Goal: Find contact information: Find contact information

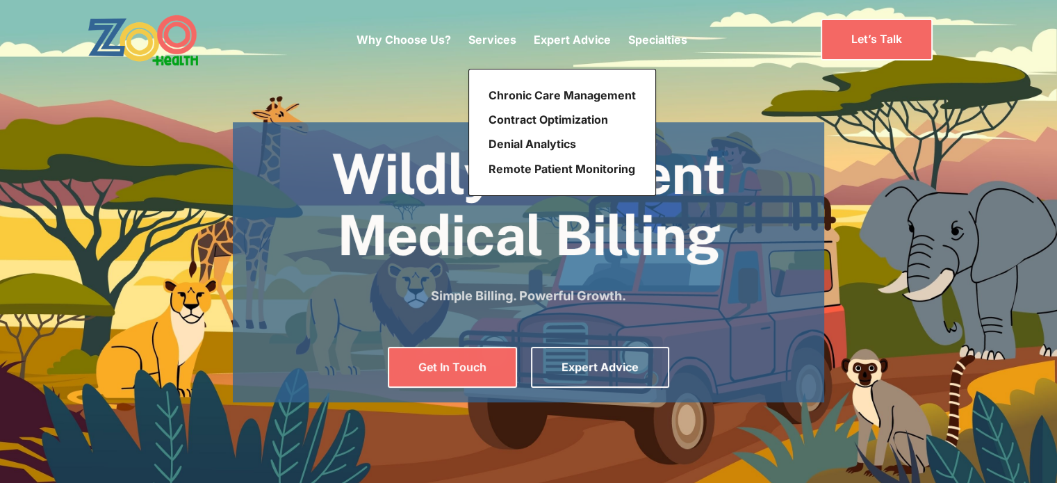
click at [493, 45] on p "Services" at bounding box center [492, 39] width 48 height 17
click at [495, 36] on p "Services" at bounding box center [492, 39] width 48 height 17
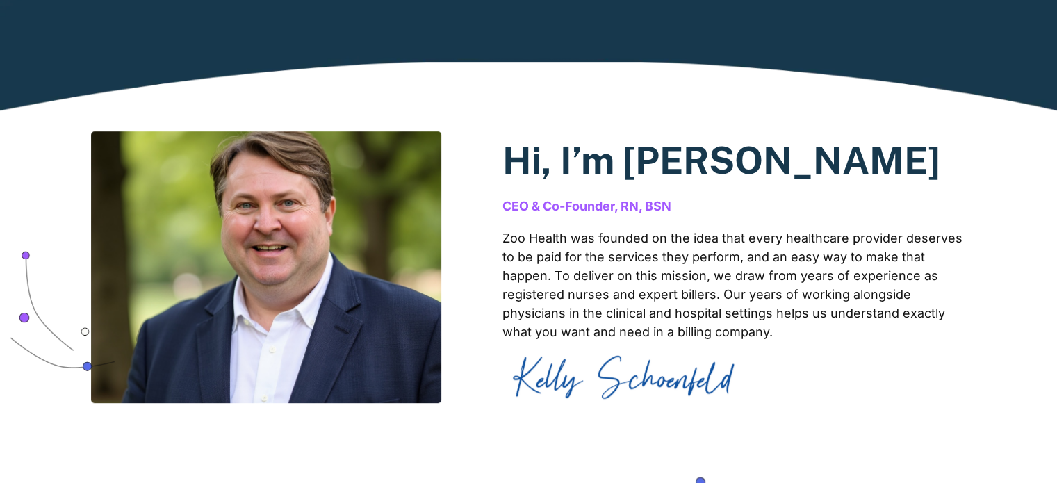
scroll to position [903, 0]
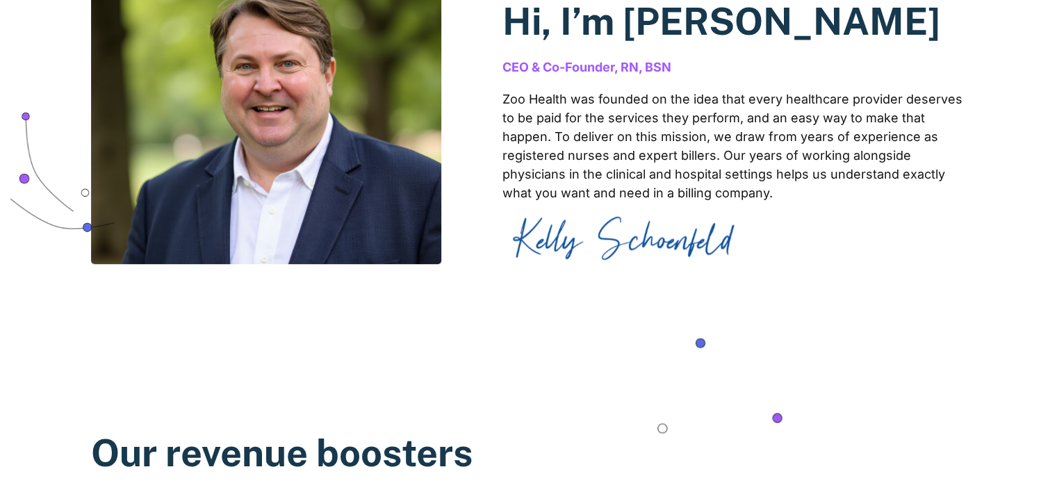
click at [628, 122] on p "Zoo Health was founded on the idea that every healthcare provider deserves to b…" at bounding box center [734, 146] width 464 height 113
click at [707, 112] on p "Zoo Health was founded on the idea that every healthcare provider deserves to b…" at bounding box center [734, 146] width 464 height 113
click at [835, 124] on p "Zoo Health was founded on the idea that every healthcare provider deserves to b…" at bounding box center [734, 146] width 464 height 113
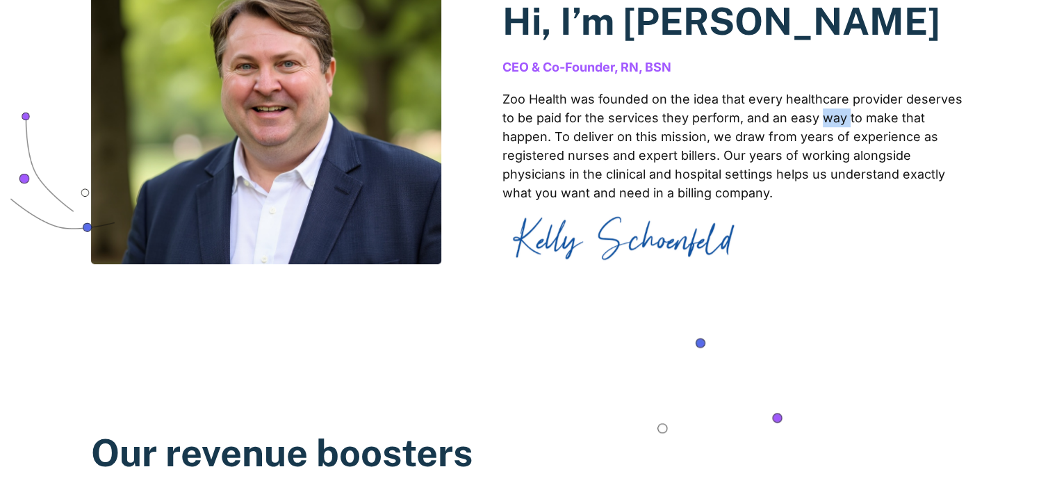
click at [835, 124] on p "Zoo Health was founded on the idea that every healthcare provider deserves to b…" at bounding box center [734, 146] width 464 height 113
click at [883, 121] on p "Zoo Health was founded on the idea that every healthcare provider deserves to b…" at bounding box center [734, 146] width 464 height 113
click at [652, 192] on p "Zoo Health was founded on the idea that every healthcare provider deserves to b…" at bounding box center [734, 146] width 464 height 113
click at [668, 138] on p "Zoo Health was founded on the idea that every healthcare provider deserves to b…" at bounding box center [734, 146] width 464 height 113
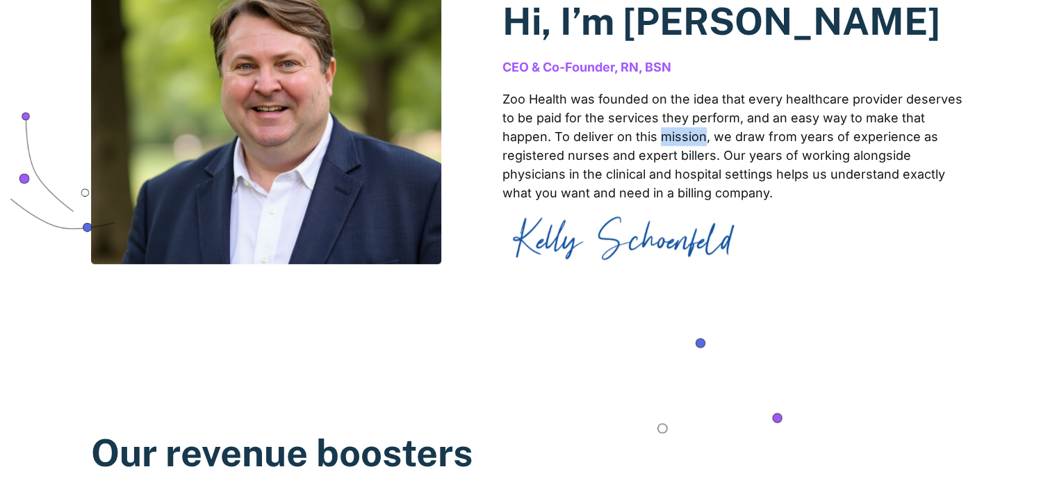
click at [668, 138] on p "Zoo Health was founded on the idea that every healthcare provider deserves to b…" at bounding box center [734, 146] width 464 height 113
drag, startPoint x: 623, startPoint y: 184, endPoint x: 845, endPoint y: 67, distance: 251.5
click at [625, 184] on p "Zoo Health was founded on the idea that every healthcare provider deserves to b…" at bounding box center [734, 146] width 464 height 113
click at [870, 141] on p "Zoo Health was founded on the idea that every healthcare provider deserves to b…" at bounding box center [734, 146] width 464 height 113
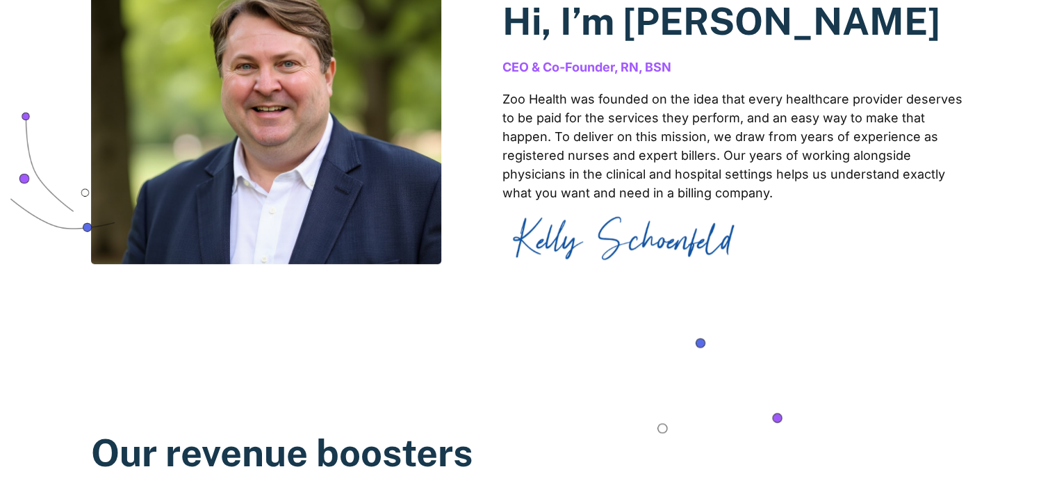
click at [773, 80] on div "Hi, I’m Kelly Schoenfeld CEO & Co-Founder, RN, BSN Zoo Health was founded on th…" at bounding box center [734, 128] width 464 height 272
click at [828, 185] on p "Zoo Health was founded on the idea that every healthcare provider deserves to b…" at bounding box center [734, 146] width 464 height 113
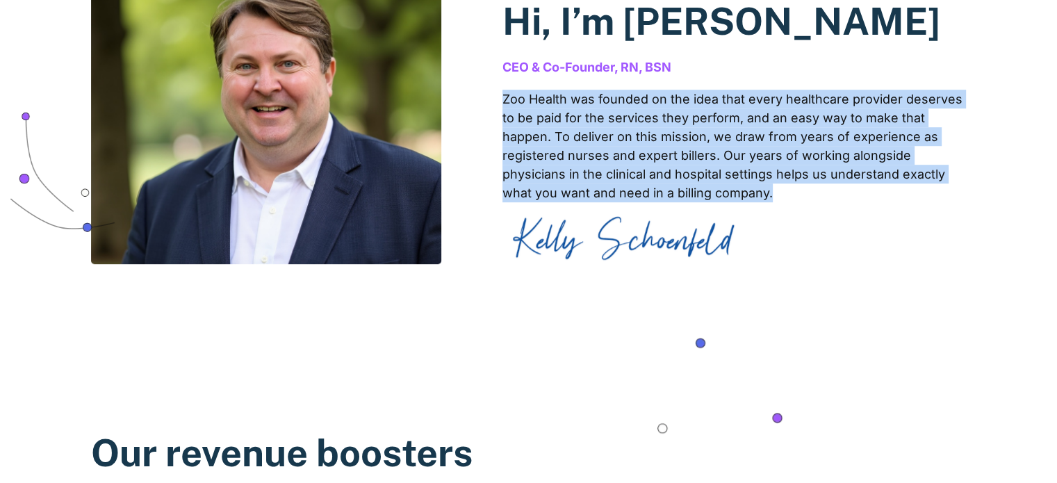
drag, startPoint x: 828, startPoint y: 185, endPoint x: 887, endPoint y: 169, distance: 61.2
click at [840, 183] on p "Zoo Health was founded on the idea that every healthcare provider deserves to b…" at bounding box center [734, 146] width 464 height 113
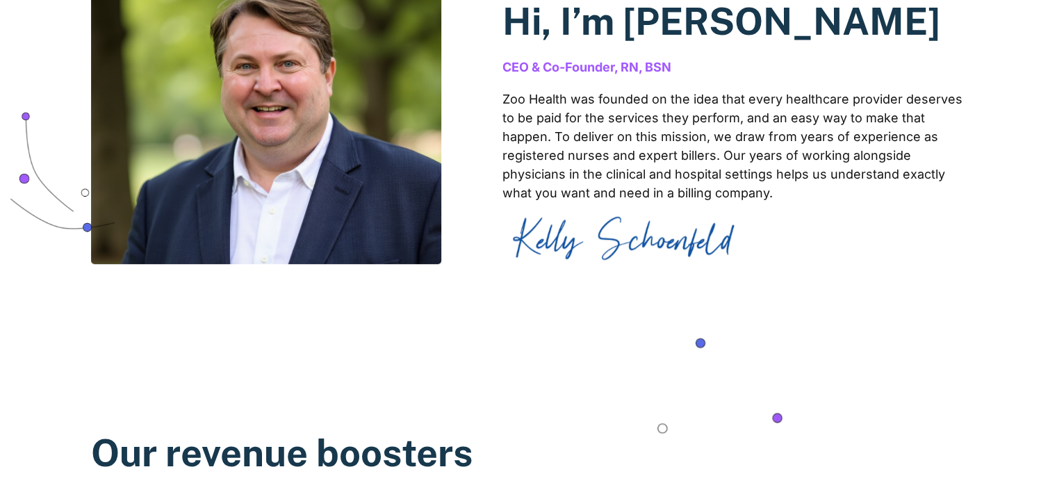
click at [887, 169] on p "Zoo Health was founded on the idea that every healthcare provider deserves to b…" at bounding box center [734, 146] width 464 height 113
click at [920, 172] on p "Zoo Health was founded on the idea that every healthcare provider deserves to b…" at bounding box center [734, 146] width 464 height 113
click at [856, 177] on p "Zoo Health was founded on the idea that every healthcare provider deserves to b…" at bounding box center [734, 146] width 464 height 113
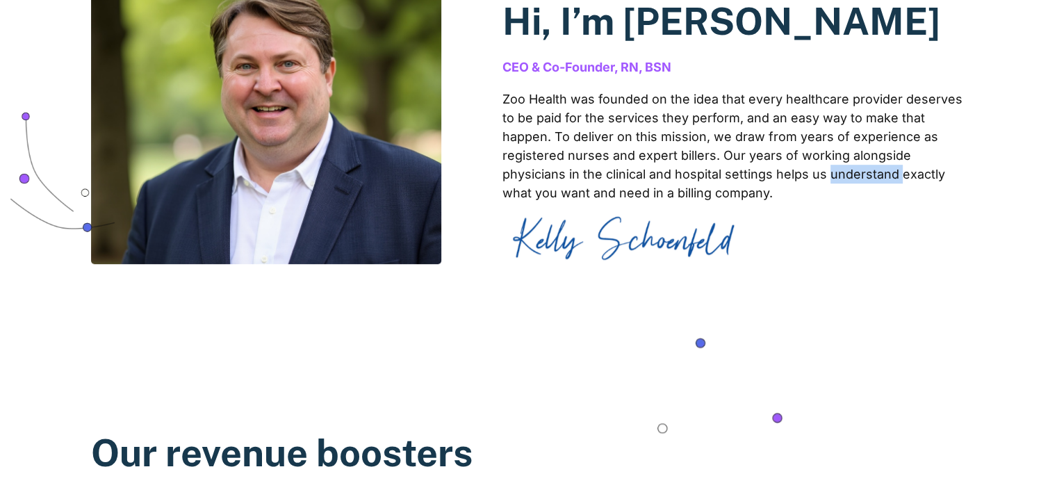
drag, startPoint x: 856, startPoint y: 177, endPoint x: 887, endPoint y: 220, distance: 52.7
click at [857, 179] on p "Zoo Health was founded on the idea that every healthcare provider deserves to b…" at bounding box center [734, 146] width 464 height 113
drag, startPoint x: 887, startPoint y: 220, endPoint x: 696, endPoint y: 199, distance: 192.8
click at [884, 220] on div "Hi, I’m Kelly Schoenfeld CEO & Co-Founder, RN, BSN Zoo Health was founded on th…" at bounding box center [734, 128] width 464 height 272
click at [759, 194] on p "Zoo Health was founded on the idea that every healthcare provider deserves to b…" at bounding box center [734, 146] width 464 height 113
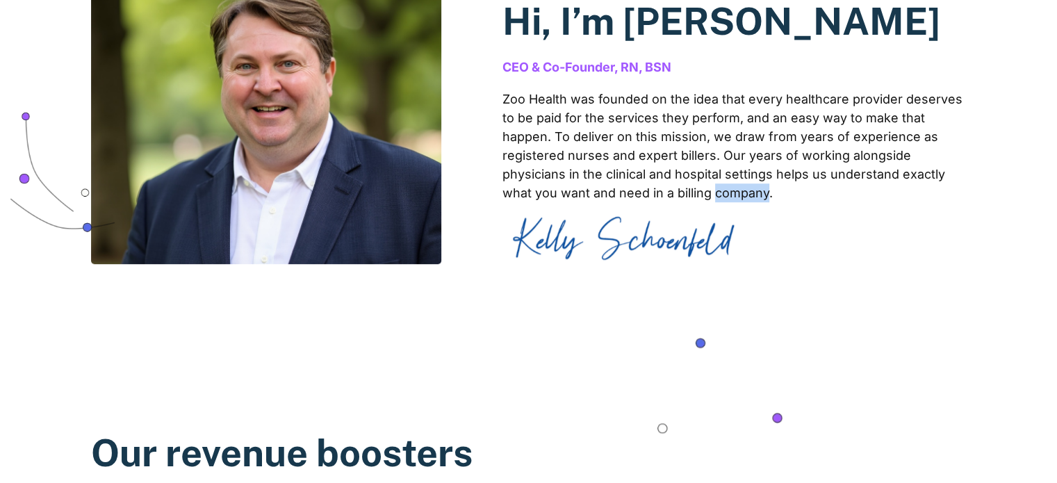
click at [759, 194] on p "Zoo Health was founded on the idea that every healthcare provider deserves to b…" at bounding box center [734, 146] width 464 height 113
click at [895, 174] on p "Zoo Health was founded on the idea that every healthcare provider deserves to b…" at bounding box center [734, 146] width 464 height 113
click at [856, 182] on p "Zoo Health was founded on the idea that every healthcare provider deserves to b…" at bounding box center [734, 146] width 464 height 113
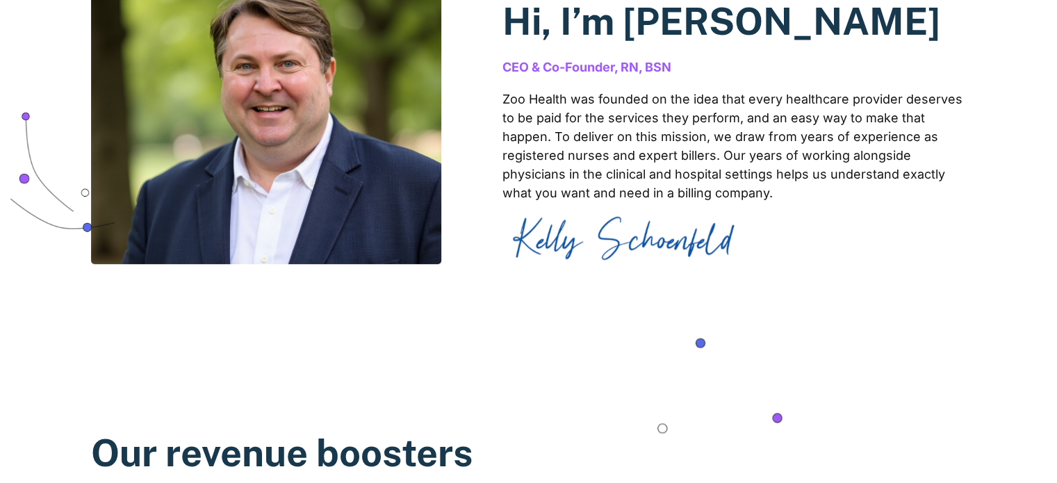
click at [866, 208] on div "Hi, I’m Kelly Schoenfeld CEO & Co-Founder, RN, BSN Zoo Health was founded on th…" at bounding box center [734, 128] width 464 height 272
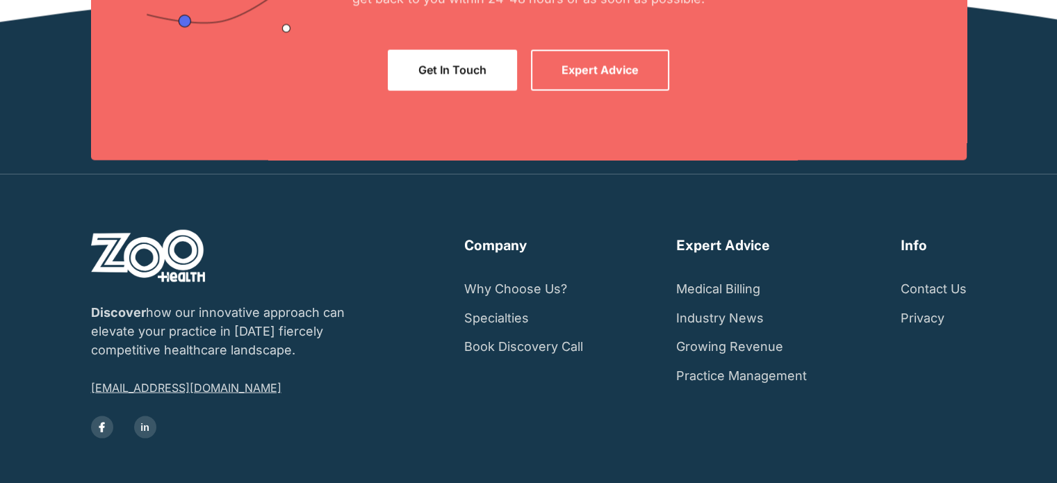
scroll to position [2618, 0]
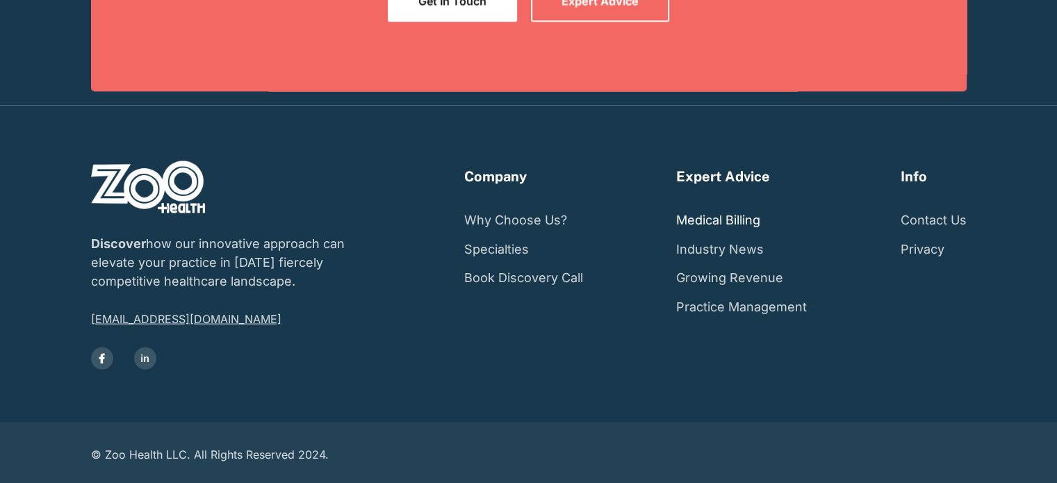
click at [725, 222] on link "Medical Billing" at bounding box center [718, 219] width 84 height 29
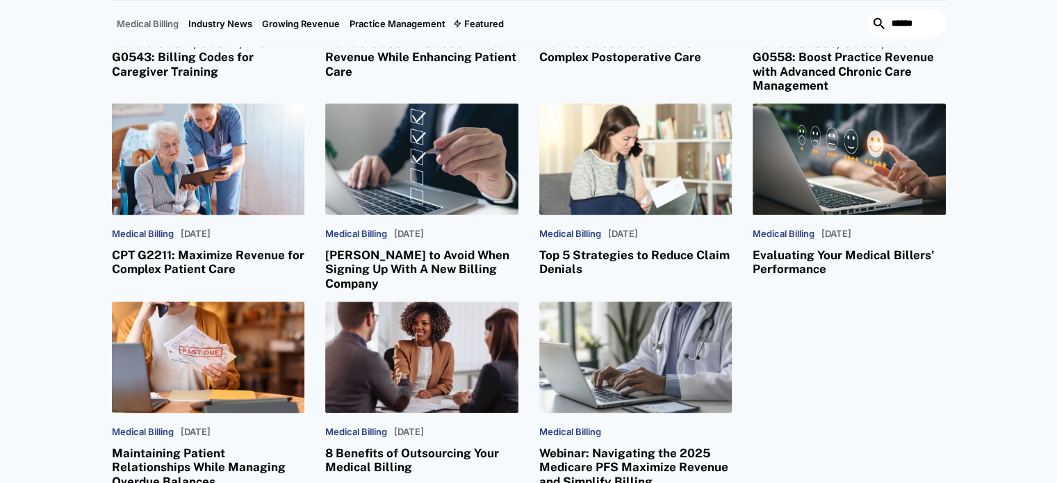
scroll to position [764, 0]
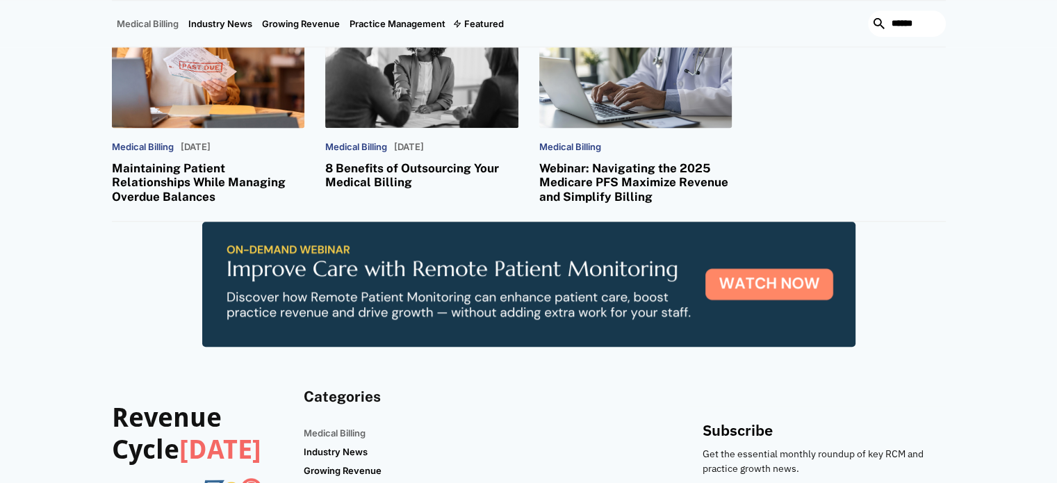
click at [382, 168] on h3 "8 Benefits of Outsourcing Your Medical Billing" at bounding box center [421, 175] width 193 height 28
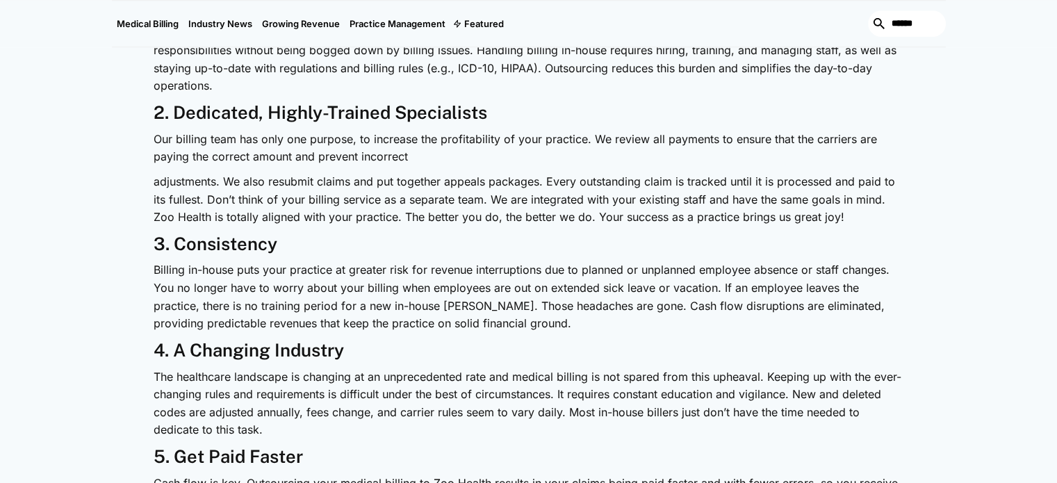
scroll to position [625, 0]
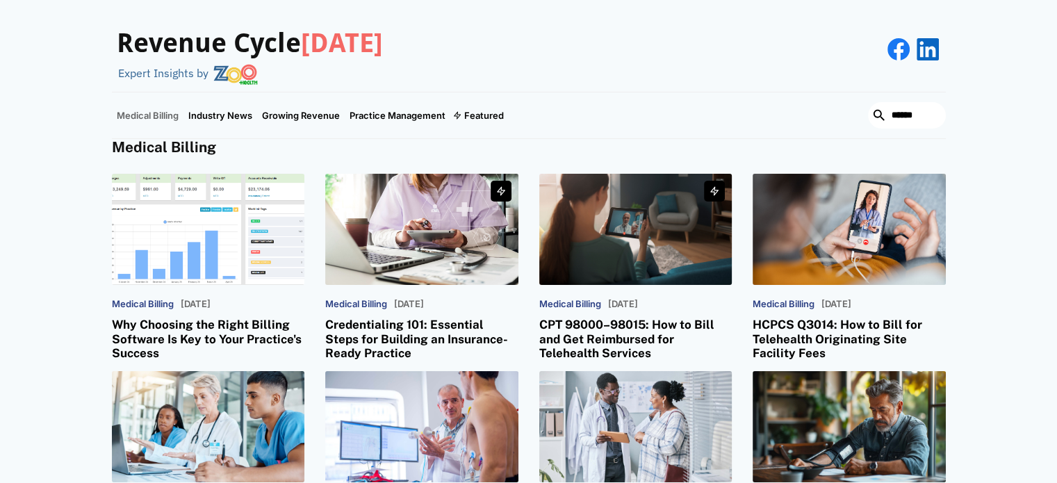
click at [192, 47] on h3 "Revenue Cycle [DATE]" at bounding box center [250, 44] width 266 height 32
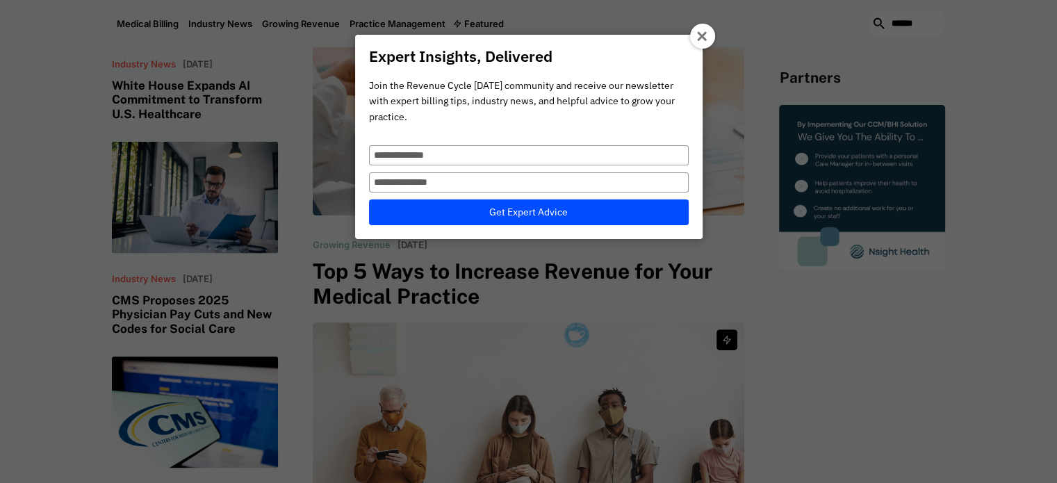
click at [690, 37] on div at bounding box center [702, 36] width 25 height 25
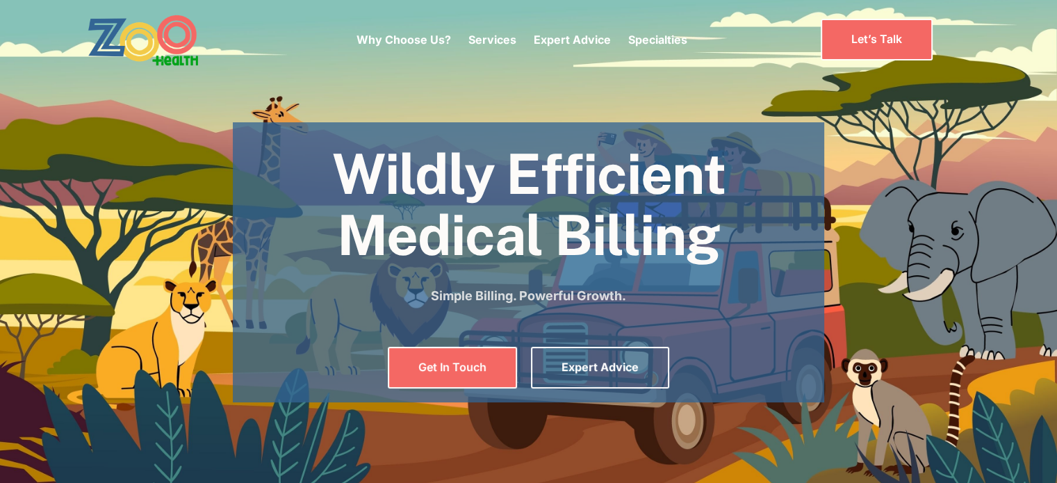
click at [848, 35] on link "Let’s Talk" at bounding box center [877, 39] width 112 height 41
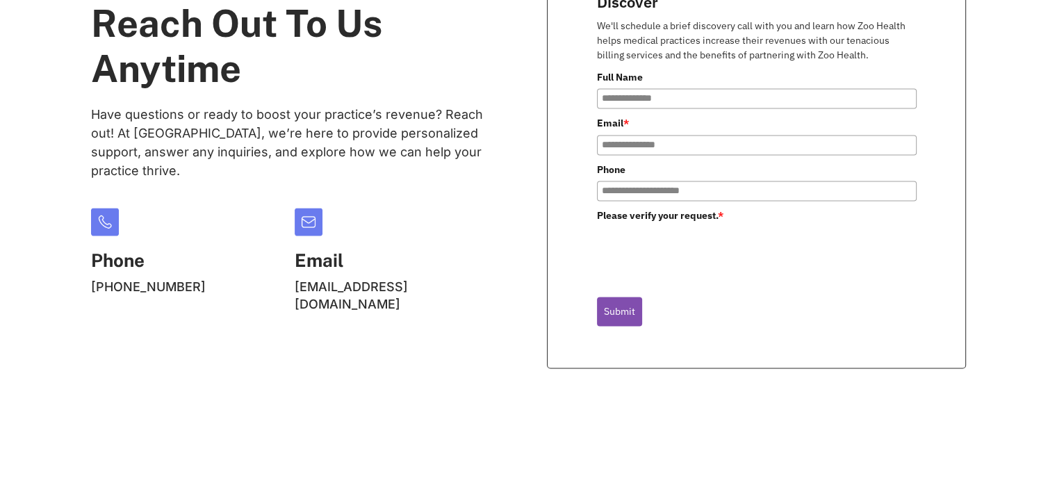
scroll to position [486, 0]
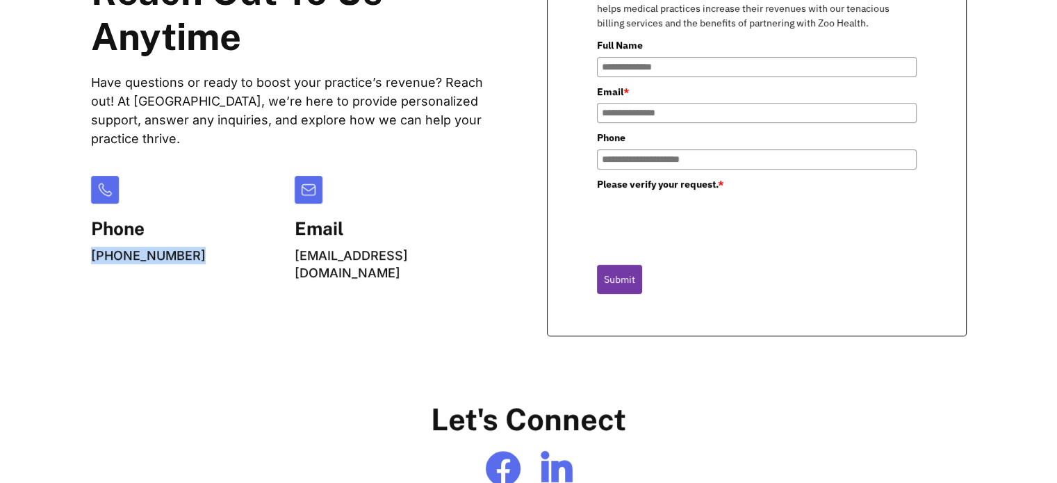
copy link "(888) 234-3547"
drag, startPoint x: 189, startPoint y: 259, endPoint x: 86, endPoint y: 261, distance: 102.9
click at [86, 261] on div "Reach Out To Us Anytime Have questions or ready to boost your practice’s revenu…" at bounding box center [528, 136] width 903 height 458
